Goal: Information Seeking & Learning: Learn about a topic

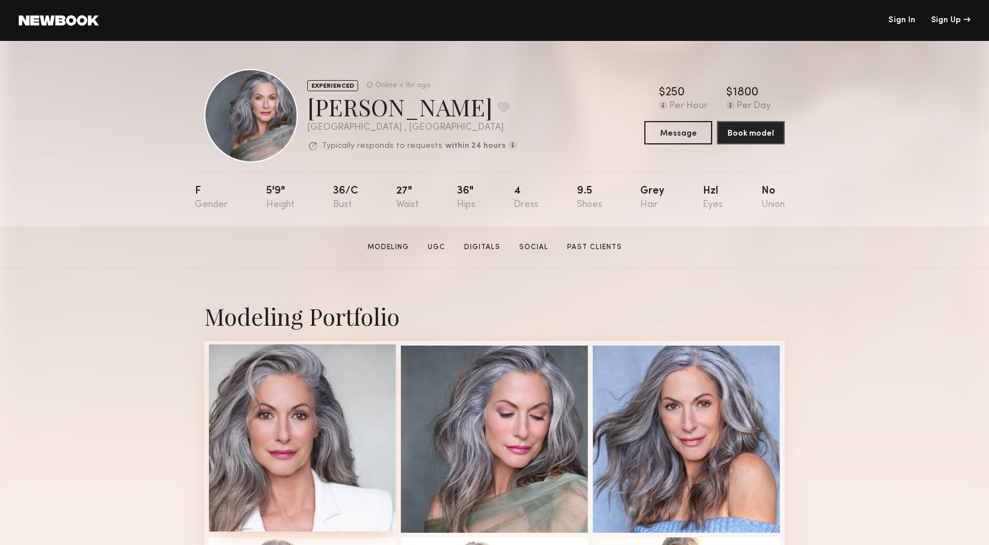
click at [316, 450] on div at bounding box center [302, 438] width 187 height 187
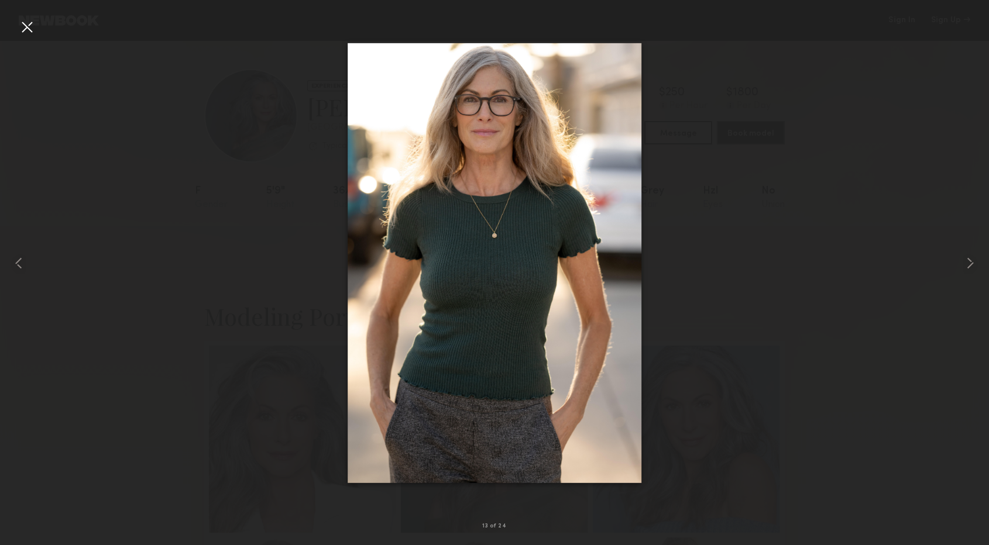
click at [766, 314] on div at bounding box center [494, 263] width 989 height 489
click at [23, 33] on div at bounding box center [27, 27] width 19 height 19
